Goal: Information Seeking & Learning: Stay updated

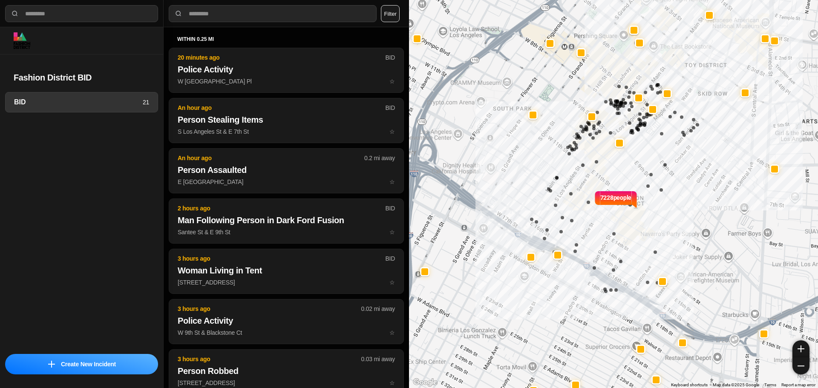
select select "*"
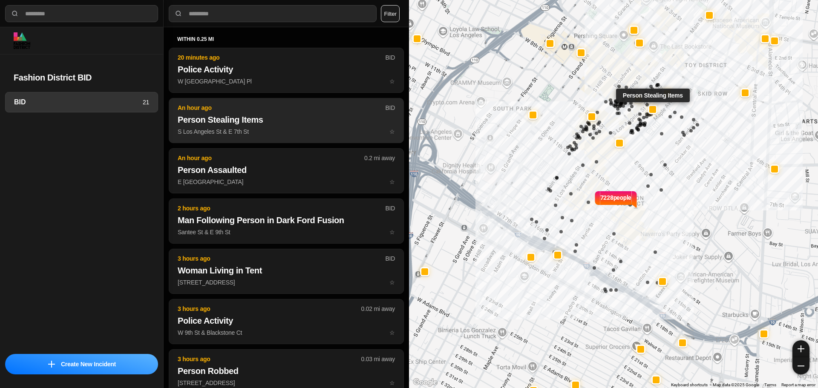
click at [265, 120] on h2 "Person Stealing Items" at bounding box center [286, 120] width 217 height 12
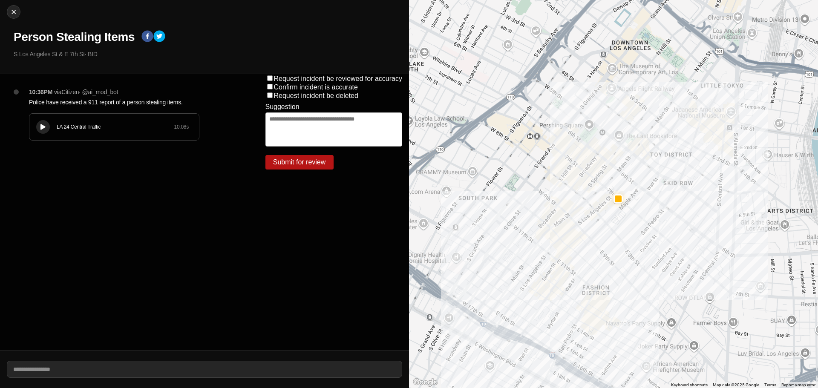
click at [24, 7] on div "Close Person Stealing Items S Los Angeles St & E 7th St · BID" at bounding box center [204, 37] width 409 height 74
click at [15, 12] on img at bounding box center [13, 12] width 9 height 9
select select "*"
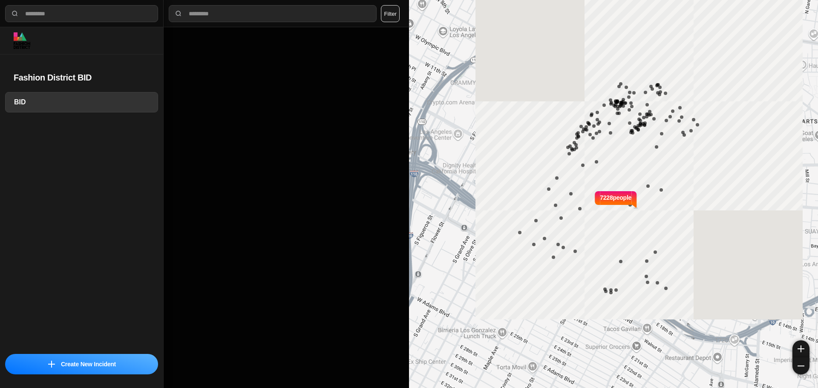
select select "*"
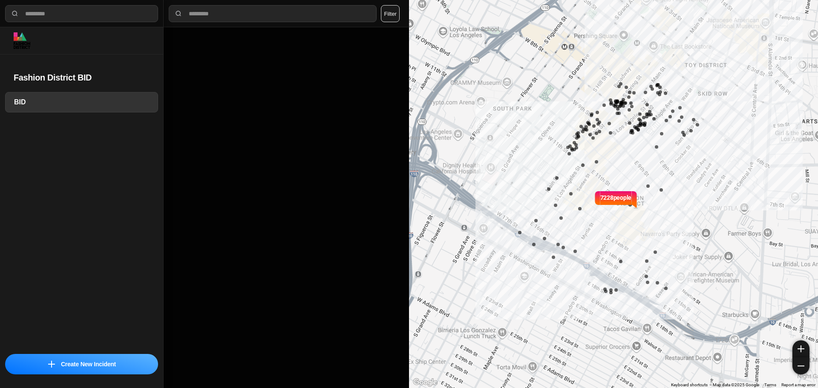
click at [231, 75] on div at bounding box center [286, 207] width 245 height 361
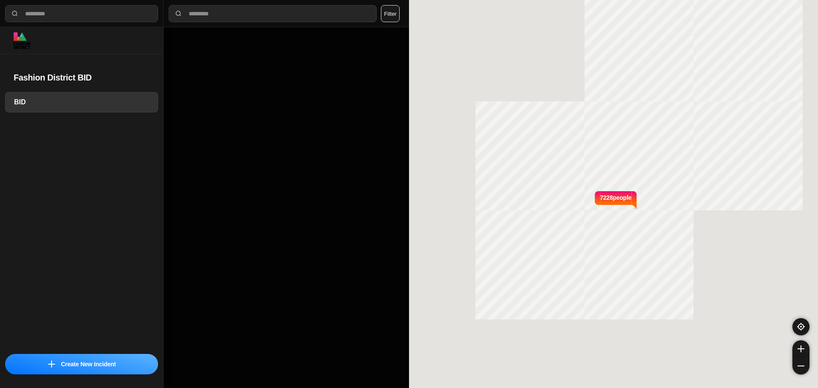
select select "*"
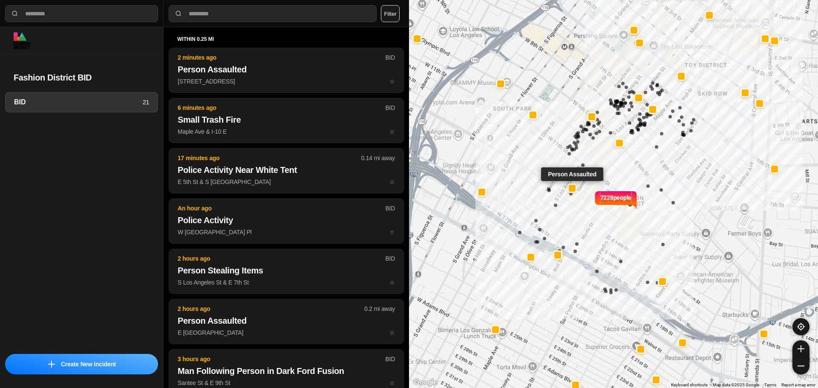
select select "*"
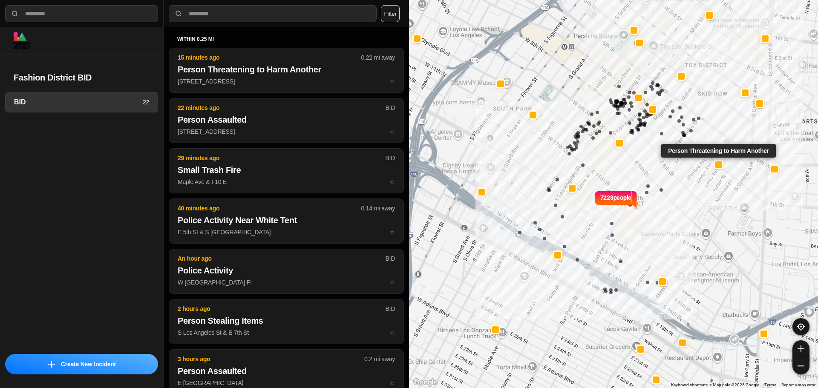
select select "*"
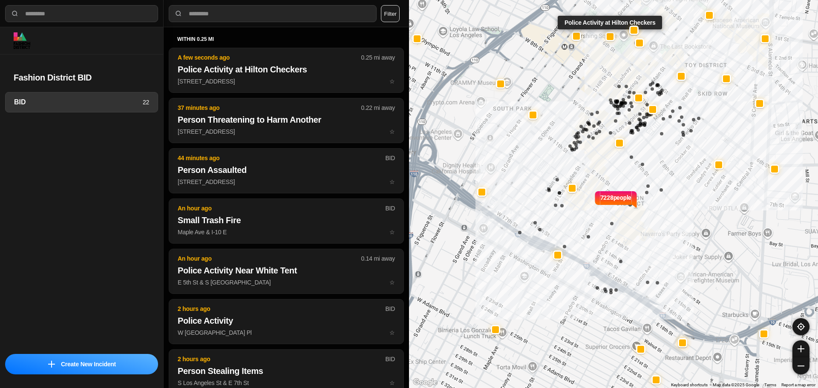
select select "*"
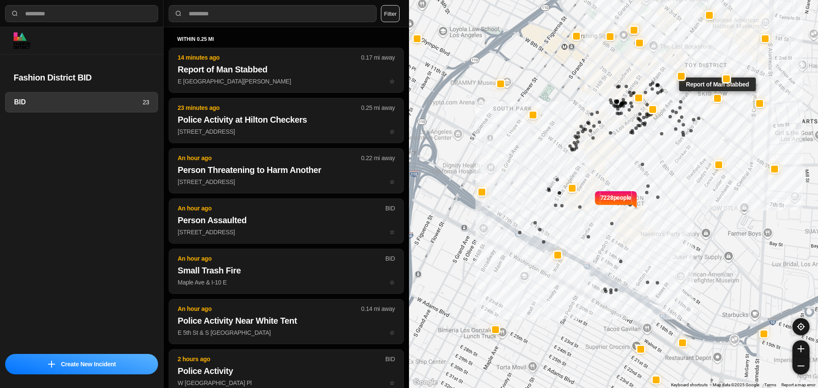
select select "*"
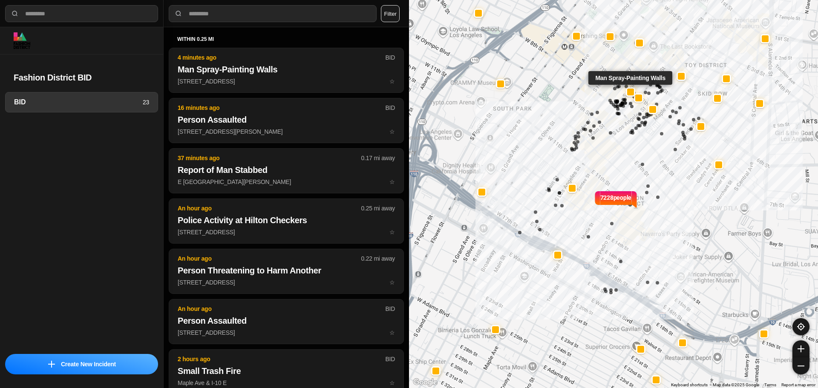
select select "*"
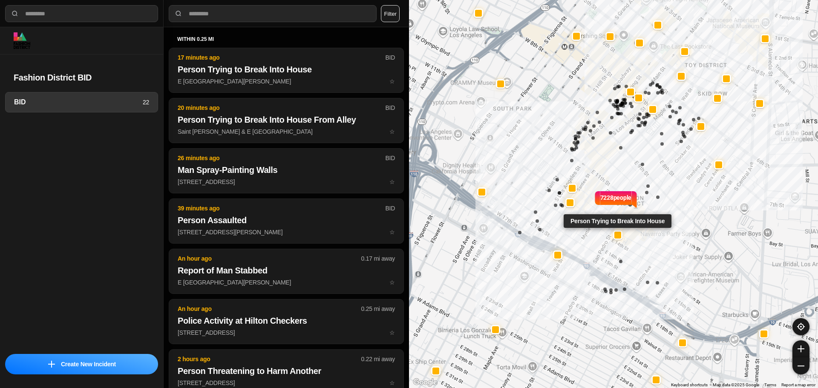
select select "*"
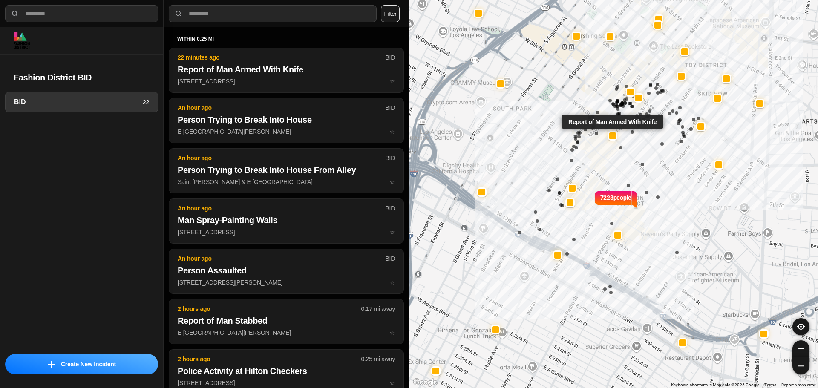
select select "*"
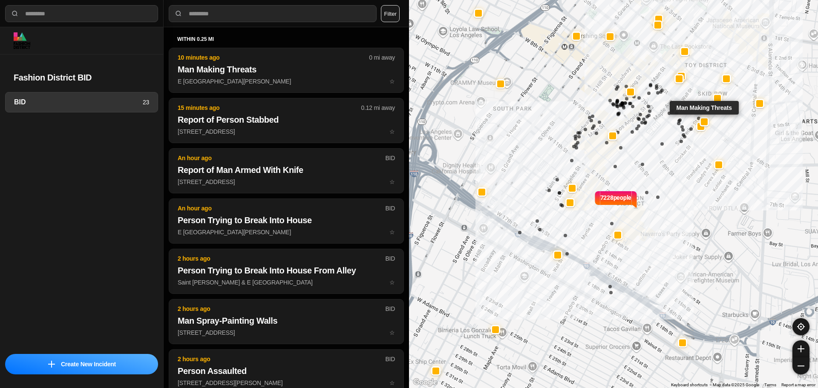
select select "*"
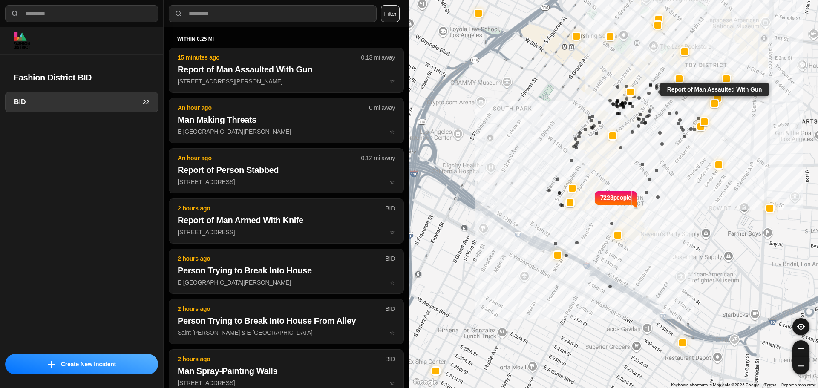
select select "*"
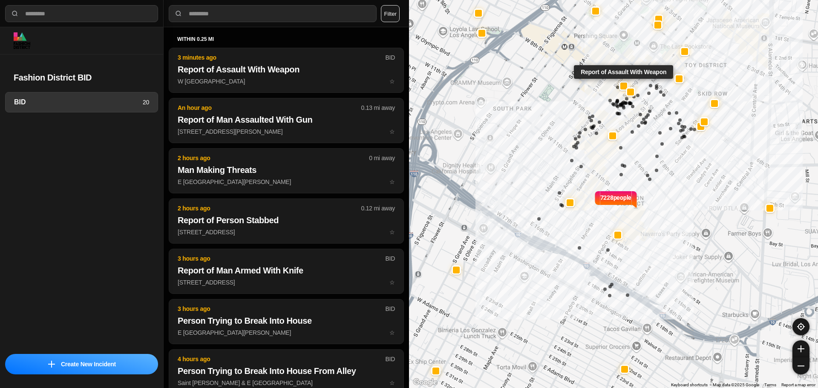
select select "*"
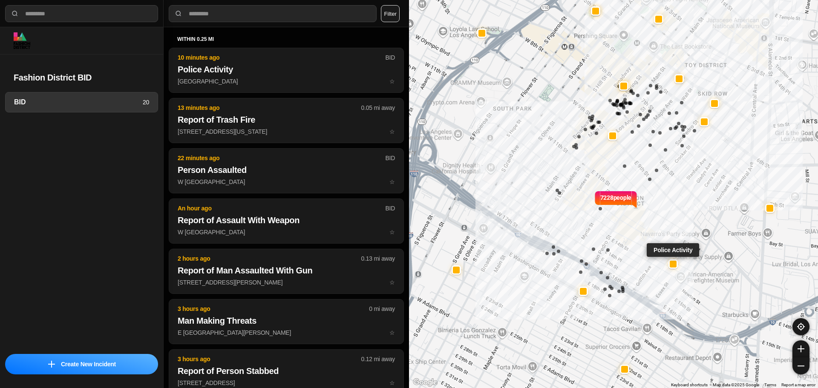
select select "*"
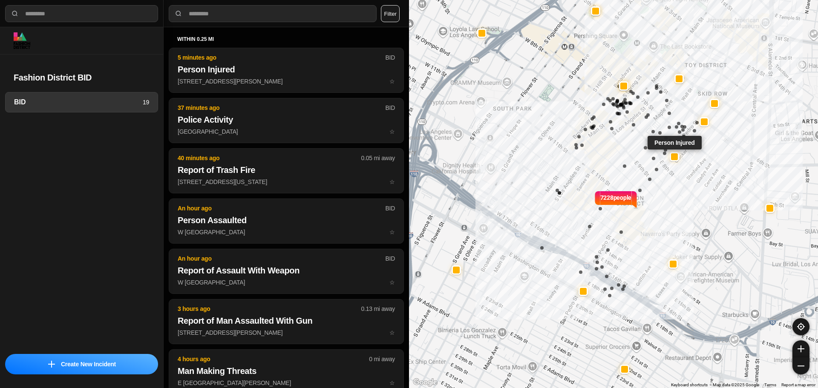
select select "*"
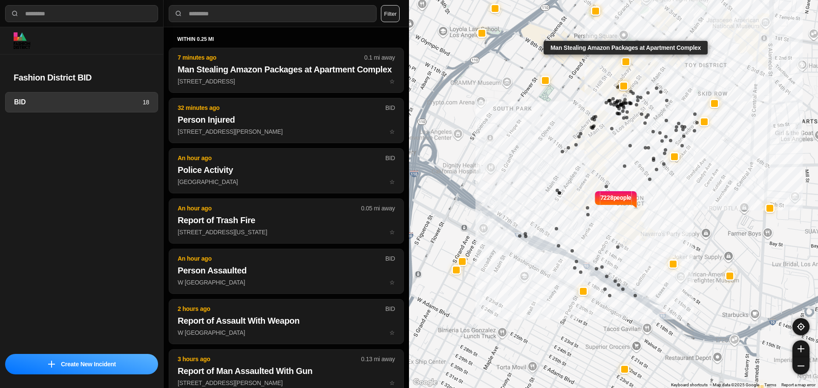
select select "*"
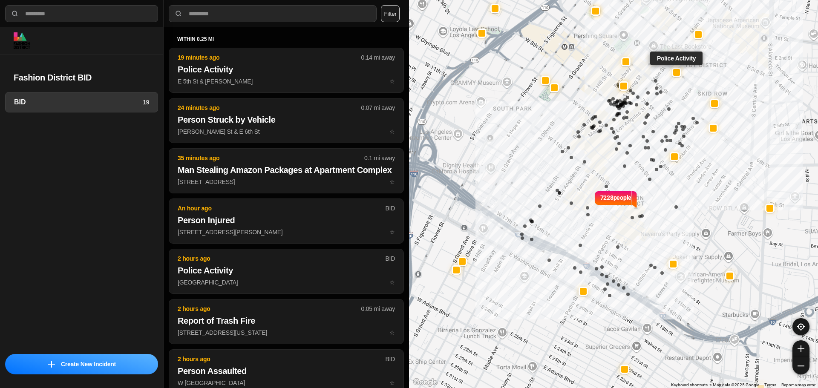
select select "*"
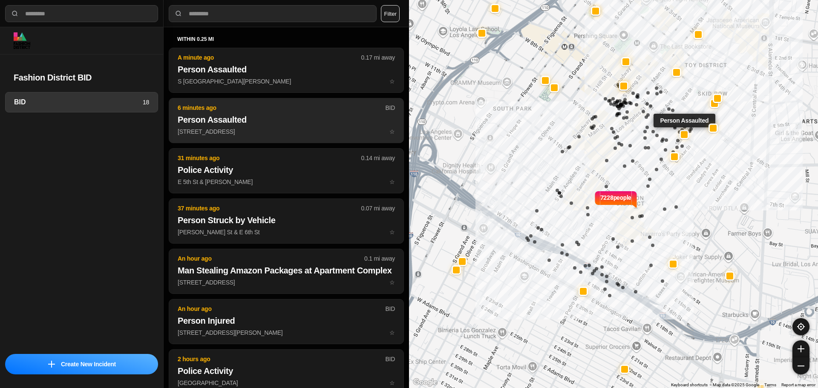
click at [288, 103] on button "6 minutes ago BID Person Assaulted 509 E 7th St ☆" at bounding box center [286, 120] width 235 height 45
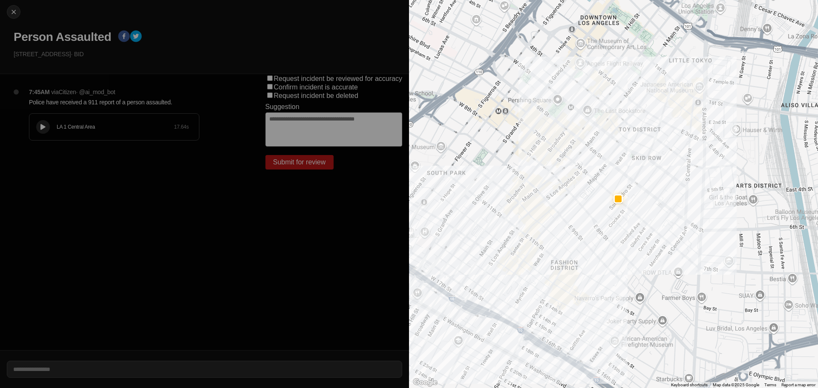
click at [40, 130] on div at bounding box center [43, 127] width 9 height 6
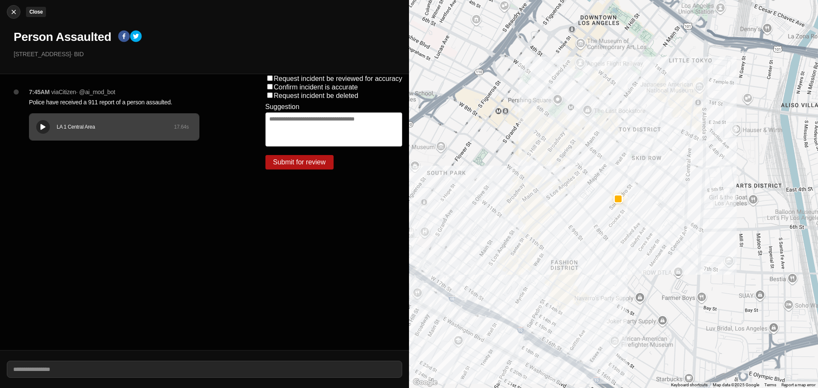
click at [11, 12] on img at bounding box center [13, 12] width 9 height 9
select select "*"
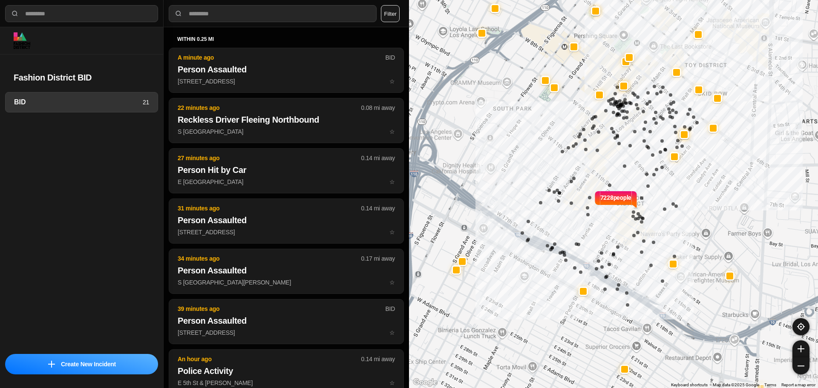
select select "*"
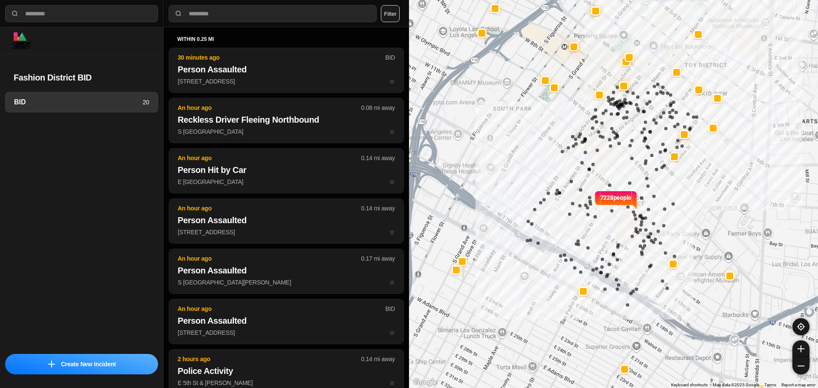
select select "*"
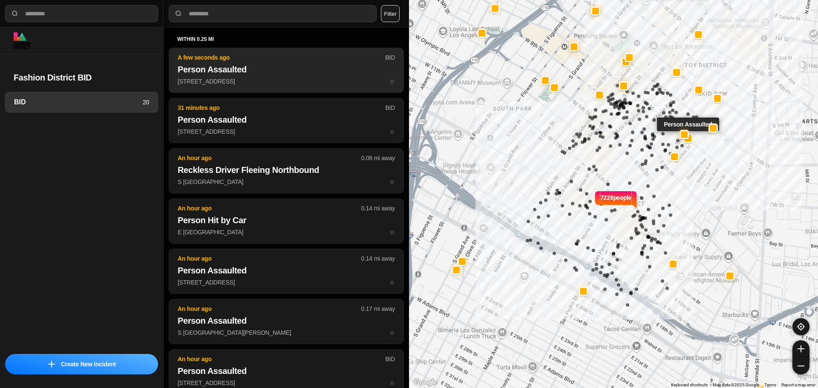
click at [297, 88] on button "A few seconds ago BID Person Assaulted [STREET_ADDRESS] ☆" at bounding box center [286, 70] width 235 height 45
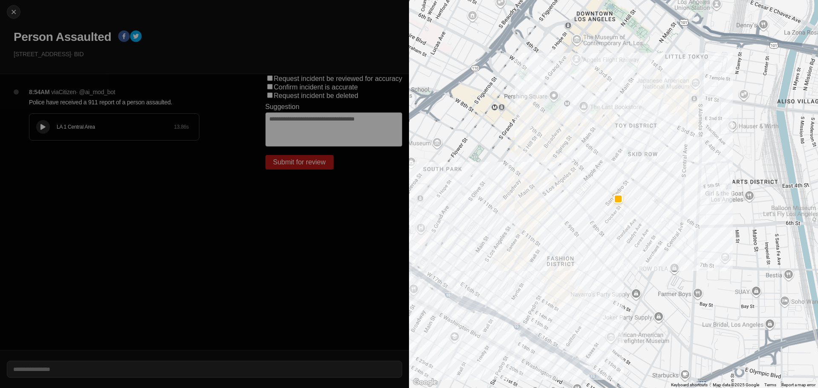
drag, startPoint x: 52, startPoint y: 126, endPoint x: 63, endPoint y: 118, distance: 14.3
click at [52, 126] on div "LA 1 Central Area 13.86 s" at bounding box center [114, 127] width 170 height 26
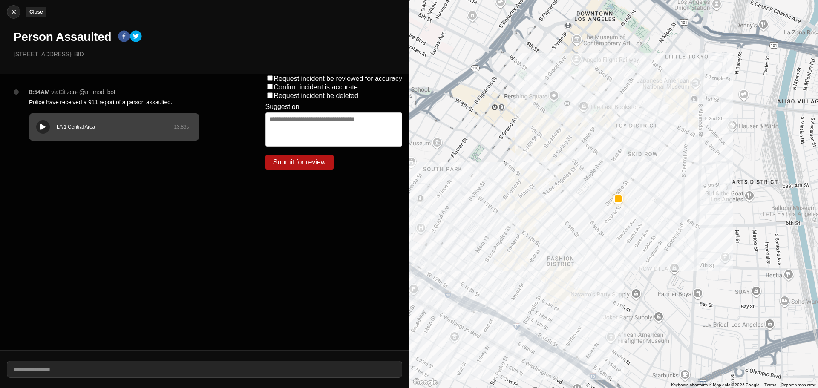
click at [13, 6] on button "Close" at bounding box center [14, 12] width 14 height 14
select select "*"
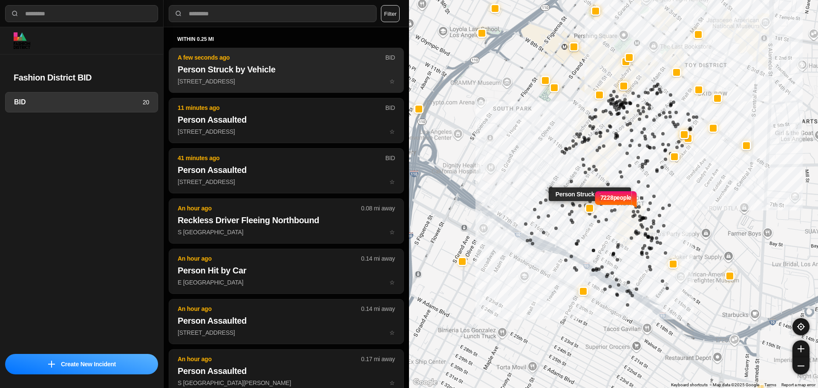
click at [322, 63] on button "A few seconds ago BID Person Struck by Vehicle 1220 South Maple Avenue ☆" at bounding box center [286, 70] width 235 height 45
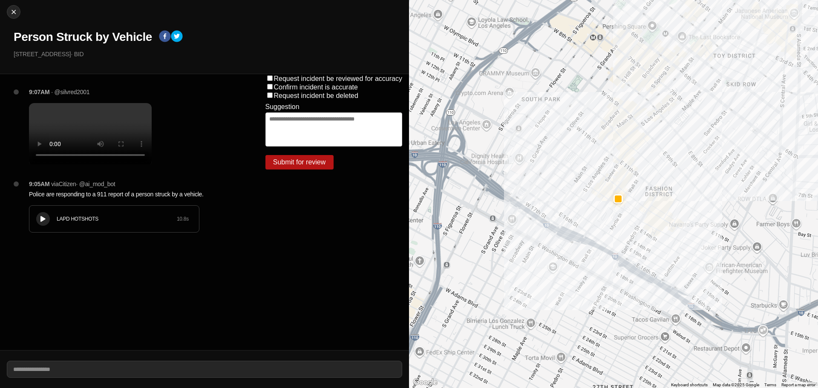
click at [38, 226] on button at bounding box center [43, 219] width 14 height 14
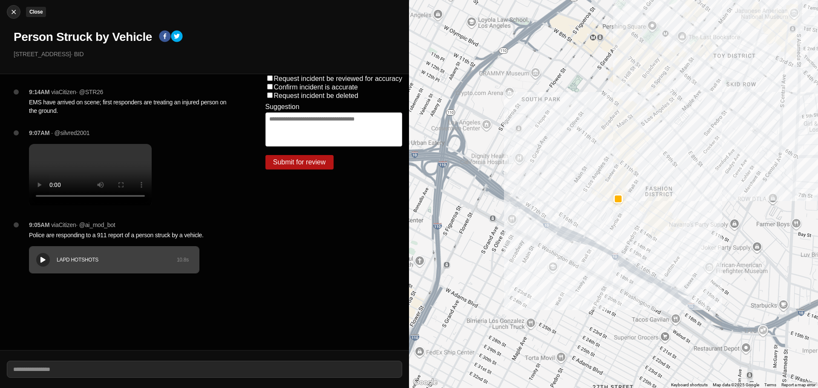
click at [11, 9] on img at bounding box center [13, 12] width 9 height 9
select select "*"
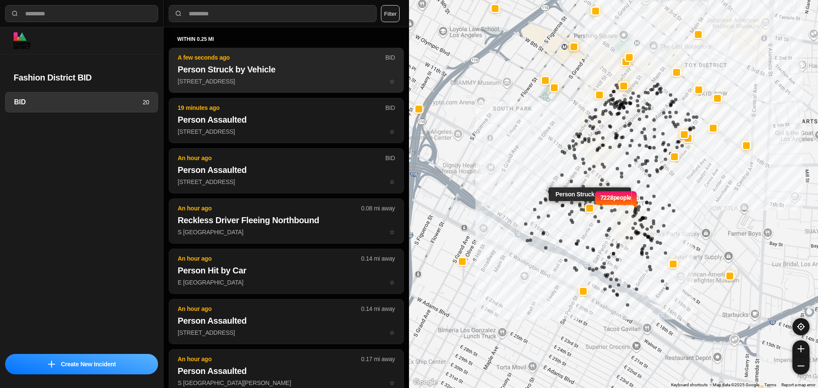
click at [262, 74] on h2 "Person Struck by Vehicle" at bounding box center [286, 69] width 217 height 12
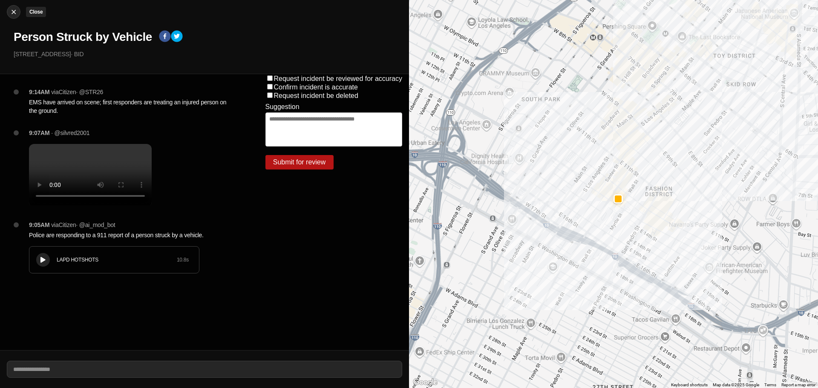
click at [14, 15] on img at bounding box center [13, 12] width 9 height 9
select select "*"
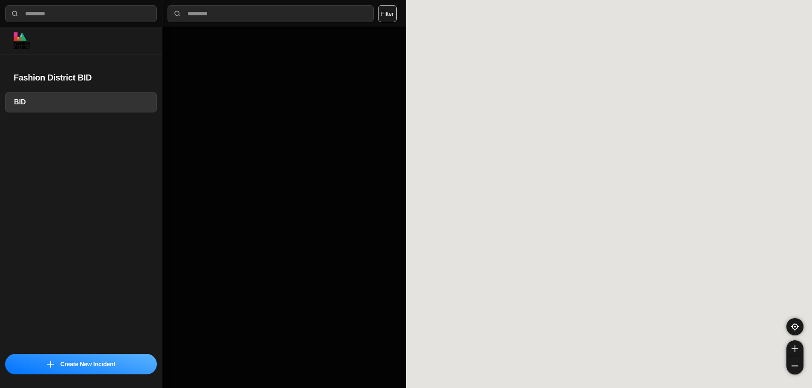
select select "*"
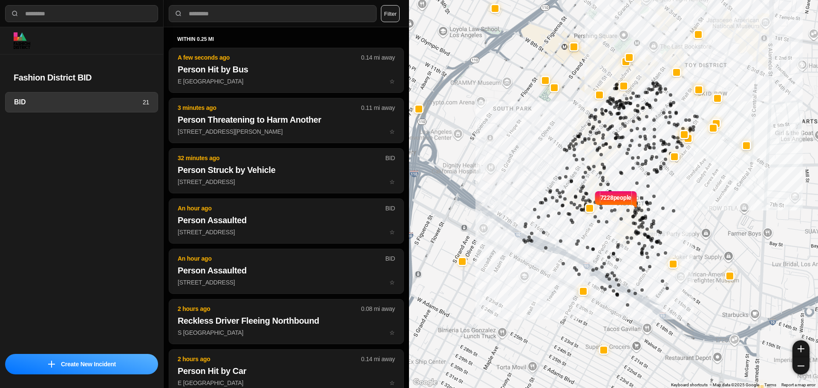
select select "*"
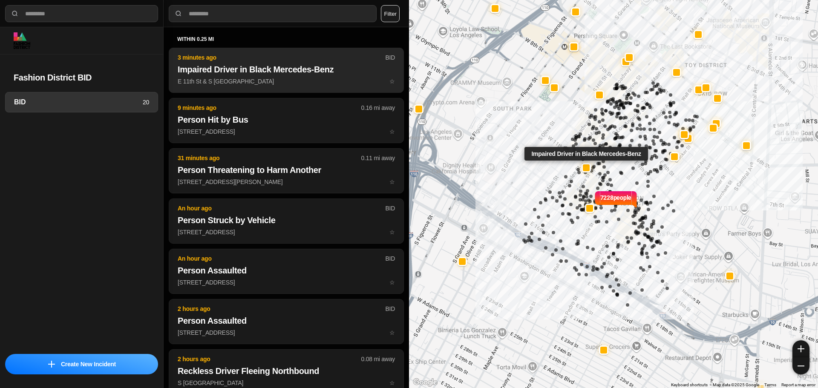
click at [278, 78] on p "E 11th St & S Los Angeles St ☆" at bounding box center [286, 81] width 217 height 9
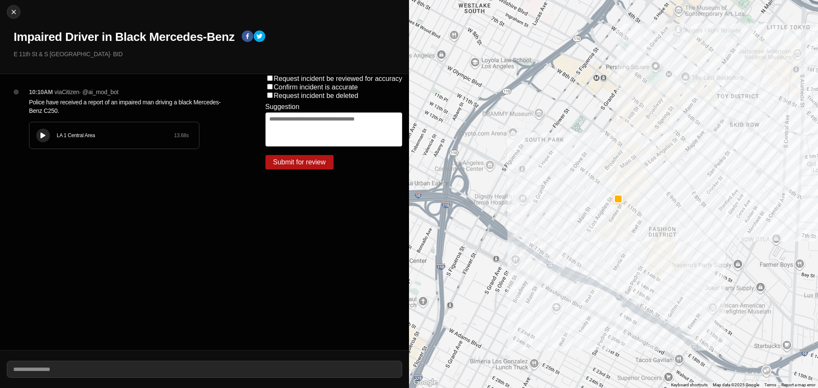
click at [49, 133] on button at bounding box center [43, 136] width 14 height 14
click at [47, 135] on button at bounding box center [43, 136] width 14 height 14
click at [28, 147] on div "10:10AM via Citizen · @ ai_mod_bot Police have received a report of an impaired…" at bounding box center [133, 127] width 223 height 78
click at [35, 147] on div "LA 1 Central Area 13.68 s" at bounding box center [114, 135] width 170 height 26
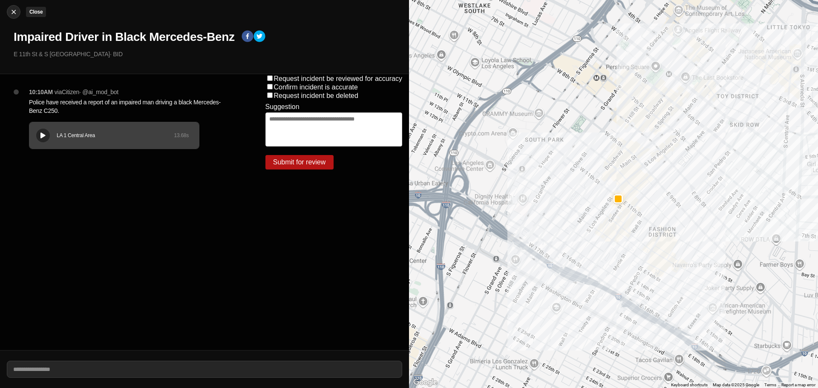
drag, startPoint x: 286, startPoint y: 1, endPoint x: 8, endPoint y: 8, distance: 278.3
click at [8, 8] on div at bounding box center [13, 12] width 13 height 9
select select "*"
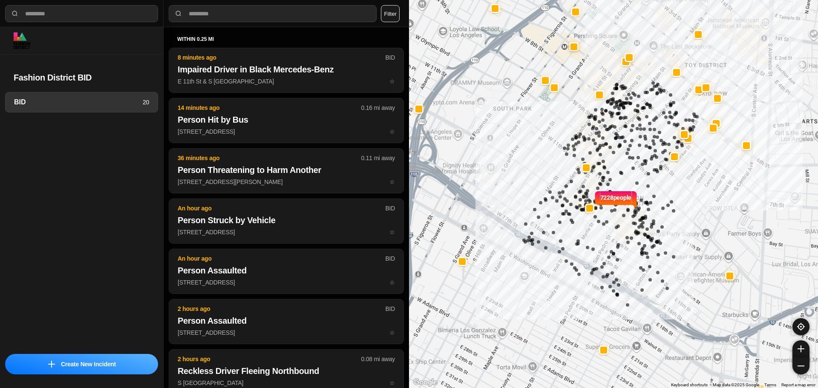
select select "*"
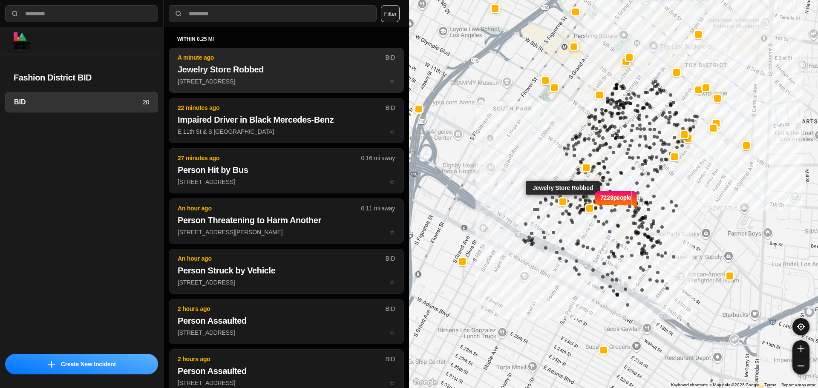
click at [266, 57] on p "A minute ago" at bounding box center [281, 57] width 207 height 9
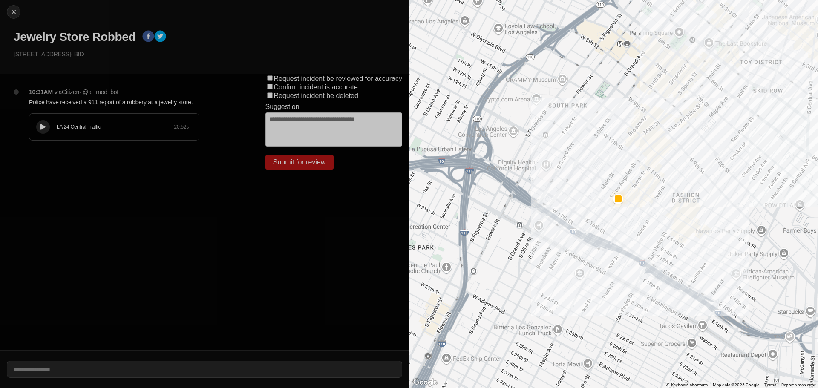
click at [53, 123] on div "LA 24 Central Traffic 20.52 s" at bounding box center [114, 127] width 170 height 26
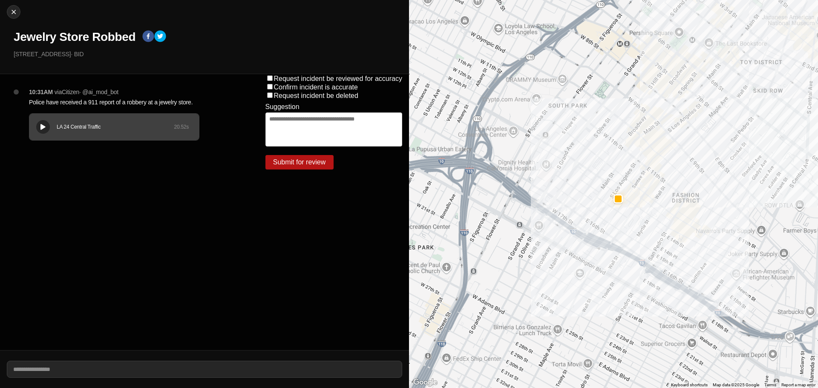
click at [43, 125] on icon at bounding box center [42, 127] width 5 height 6
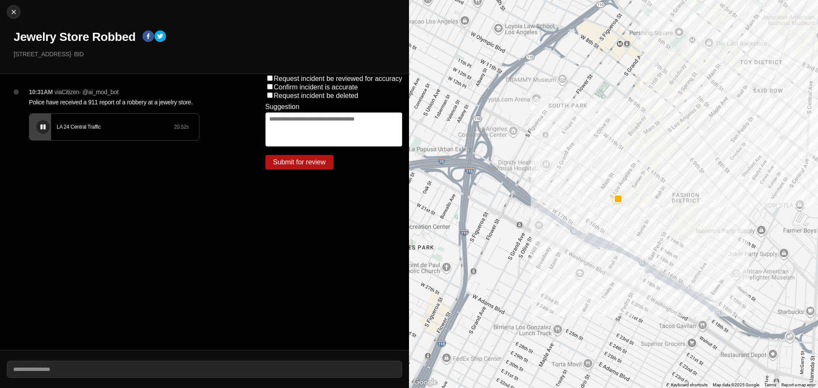
click at [43, 125] on icon at bounding box center [42, 127] width 5 height 6
click at [8, 12] on div at bounding box center [13, 12] width 13 height 9
select select "*"
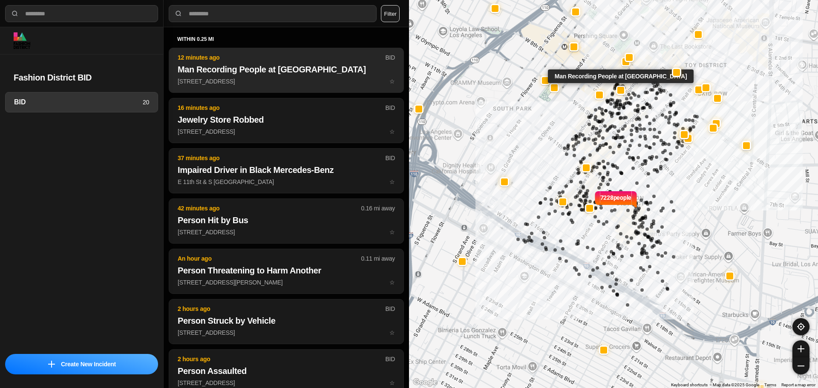
click at [251, 84] on p "710 South Broadway ☆" at bounding box center [286, 81] width 217 height 9
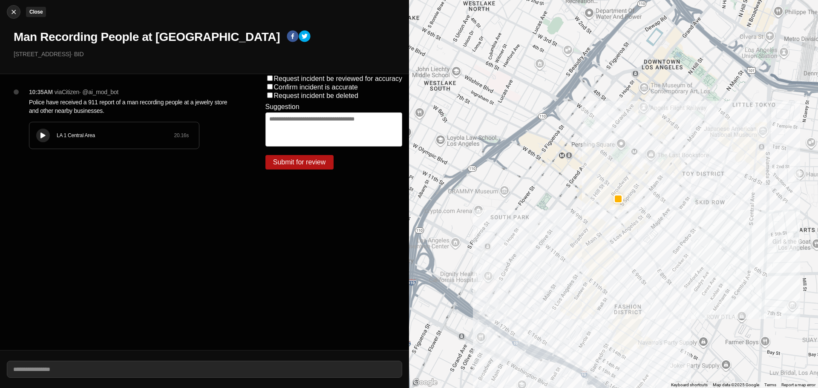
click at [14, 15] on img at bounding box center [13, 12] width 9 height 9
select select "*"
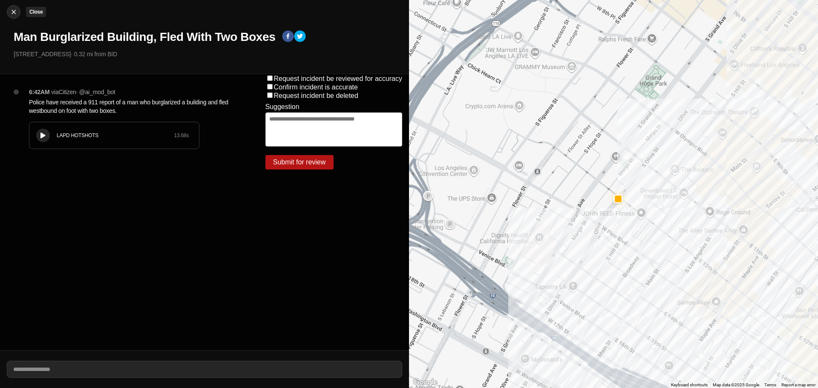
click at [17, 9] on img at bounding box center [13, 12] width 9 height 9
select select "*"
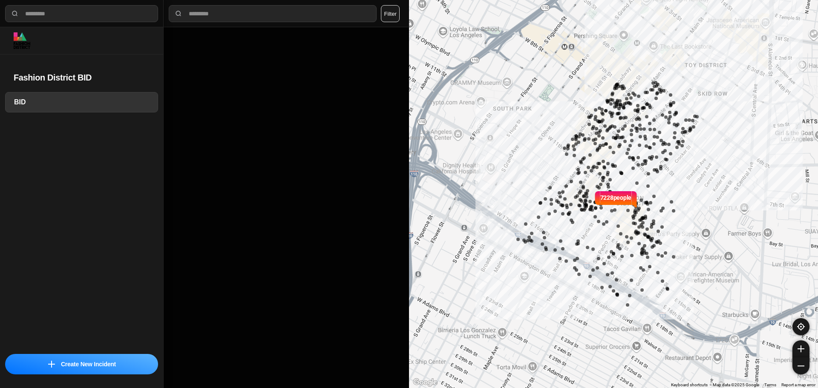
select select "*"
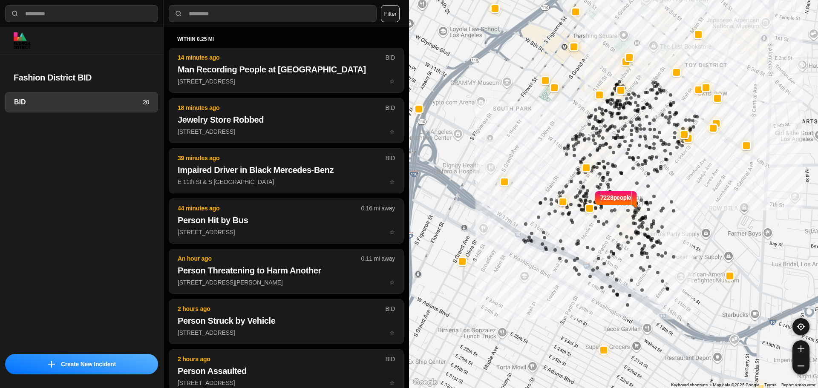
select select "*"
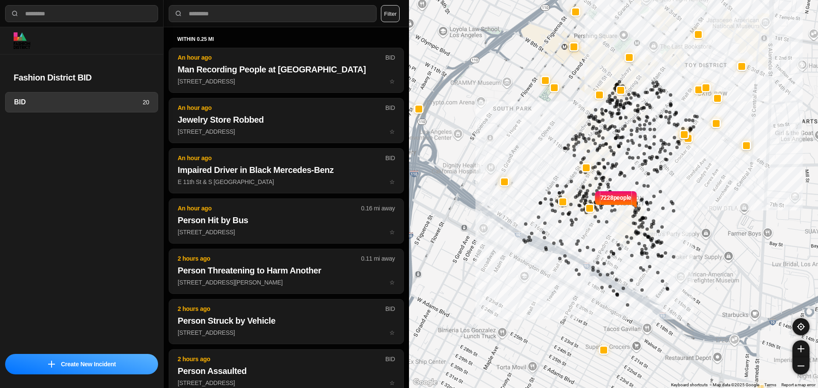
select select "*"
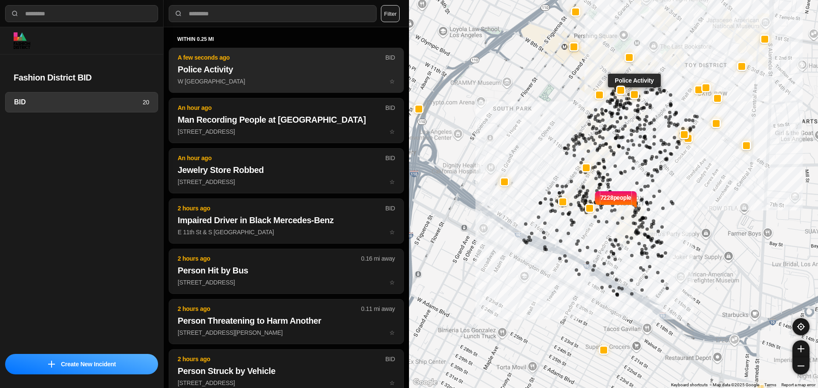
click at [227, 86] on button "A few seconds ago BID Police Activity W 7th St & S Spring St ☆" at bounding box center [286, 70] width 235 height 45
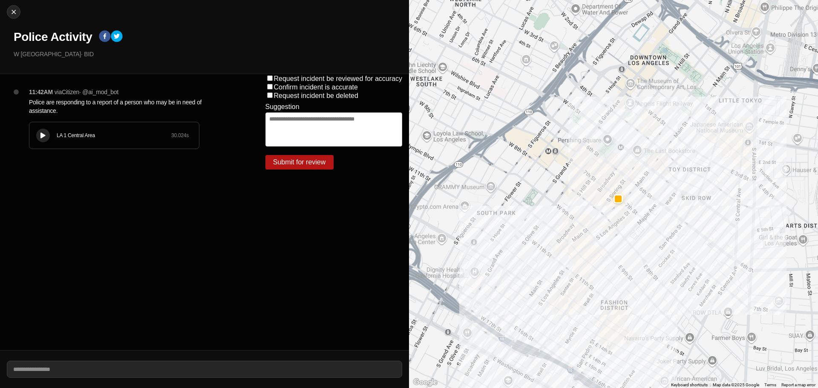
click at [44, 137] on icon at bounding box center [42, 136] width 5 height 6
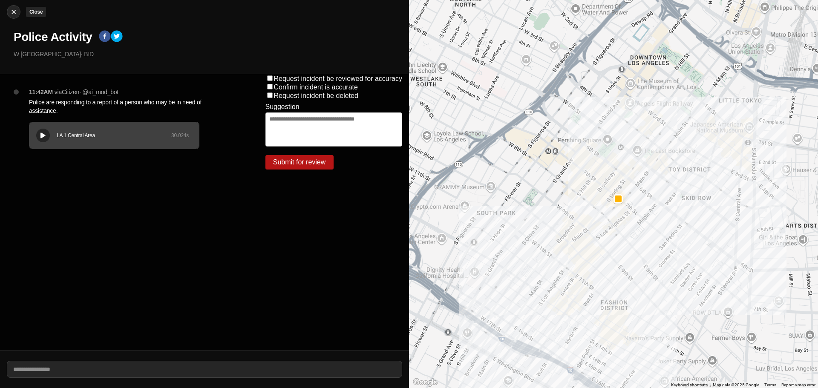
click at [13, 12] on img at bounding box center [13, 12] width 9 height 9
select select "*"
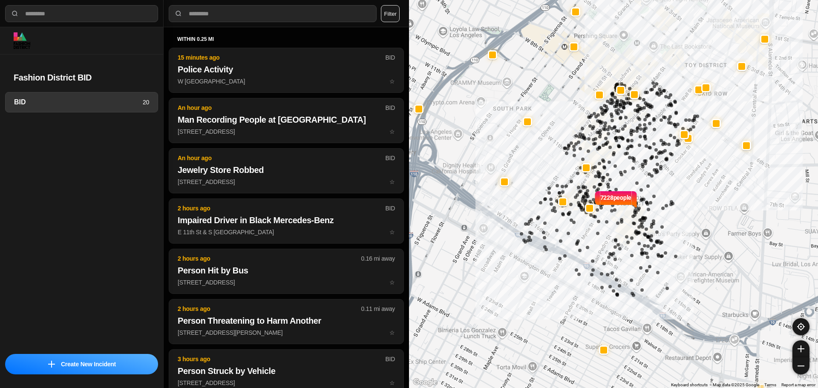
select select "*"
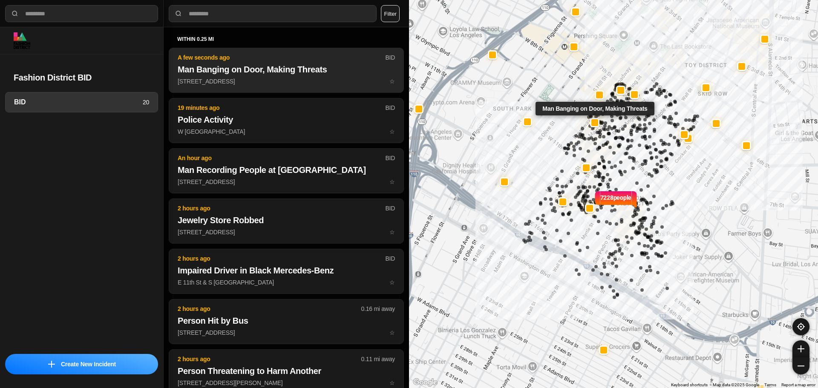
click at [247, 75] on h2 "Man Banging on Door, Making Threats" at bounding box center [286, 69] width 217 height 12
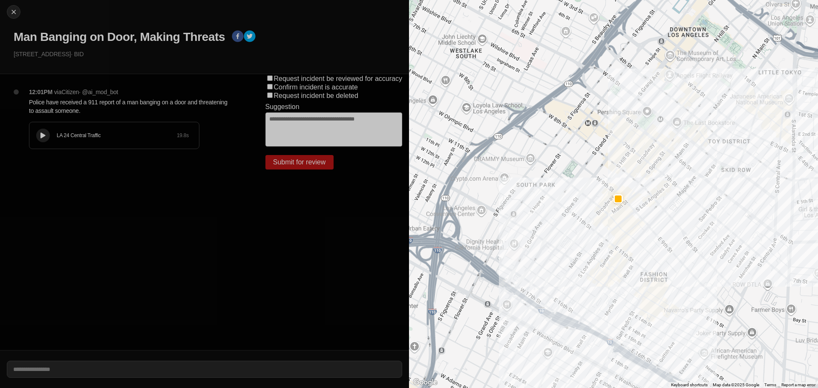
click at [35, 133] on div "LA 24 Central Traffic 19.8 s" at bounding box center [114, 135] width 170 height 26
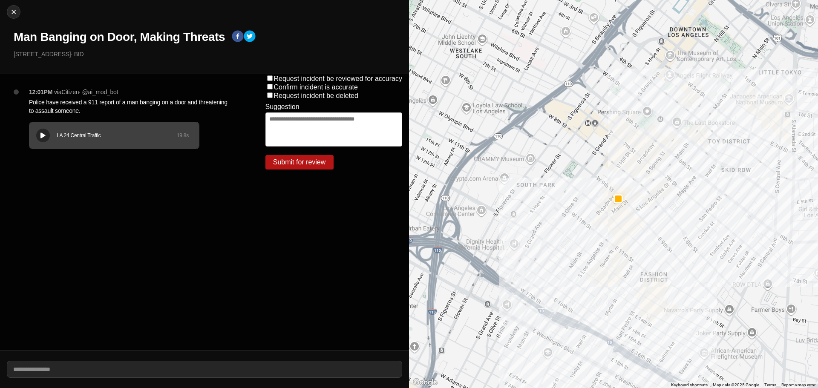
click at [110, 144] on div "LA 24 Central Traffic 19.8 s" at bounding box center [114, 135] width 170 height 26
click at [45, 135] on icon at bounding box center [42, 136] width 5 height 6
click at [16, 12] on img at bounding box center [13, 12] width 9 height 9
select select "*"
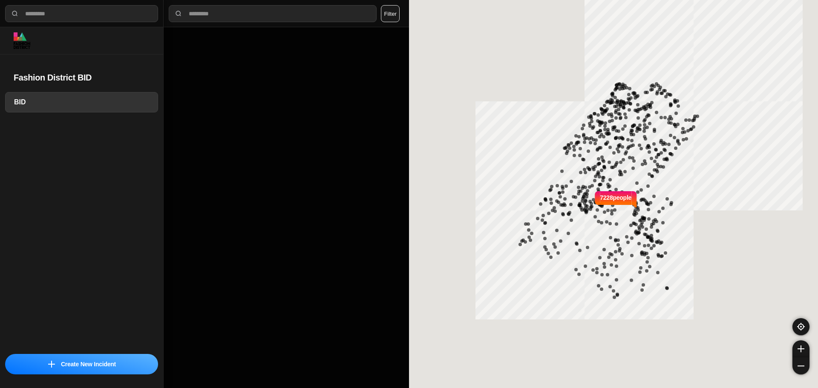
select select "*"
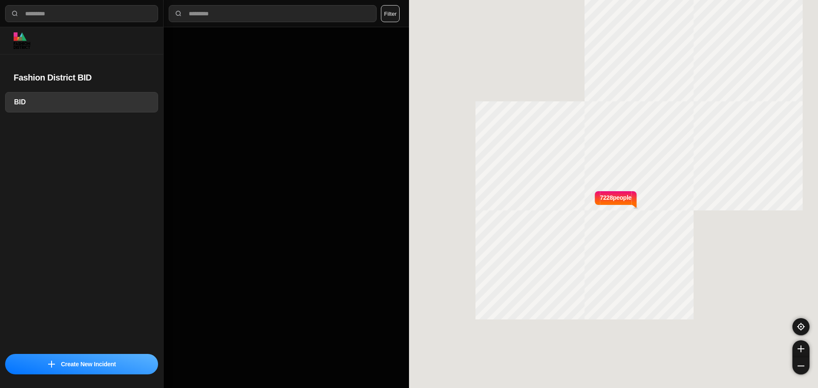
select select "*"
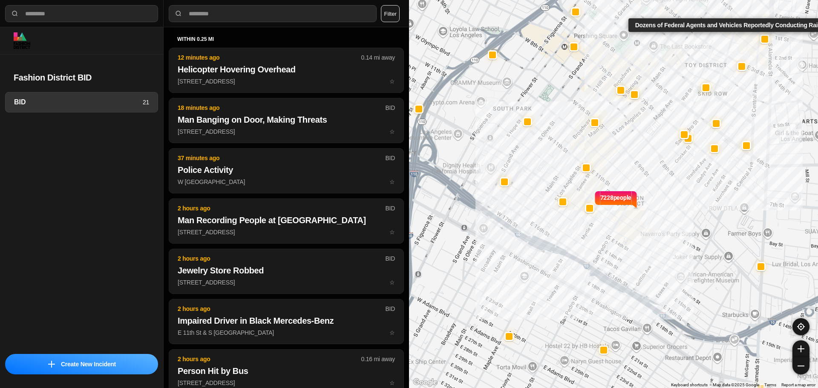
click at [765, 38] on div at bounding box center [764, 39] width 7 height 7
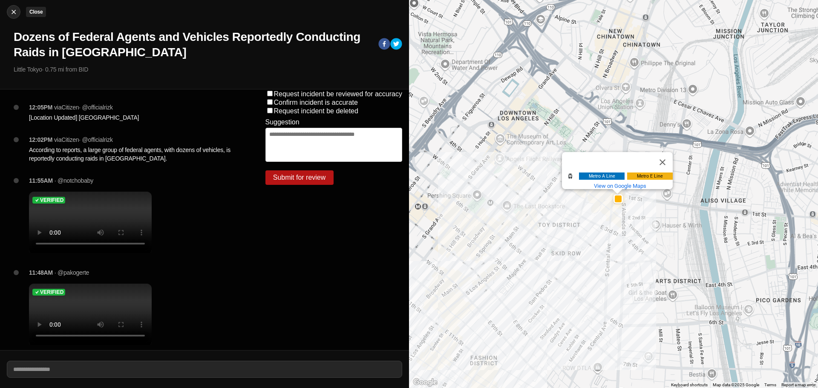
click at [12, 10] on img at bounding box center [13, 12] width 9 height 9
select select "*"
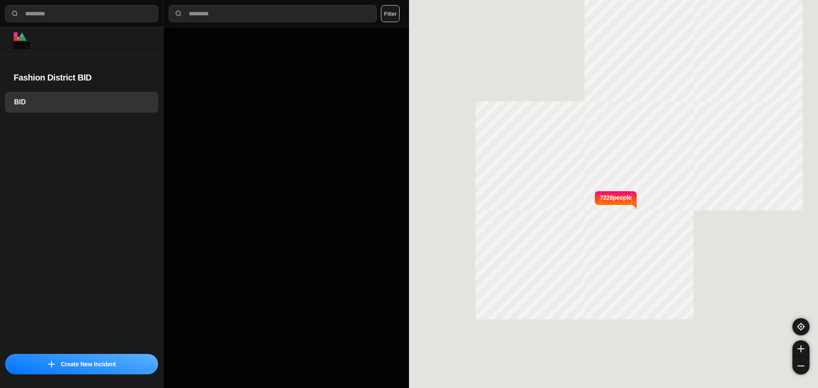
select select "*"
